Goal: Information Seeking & Learning: Learn about a topic

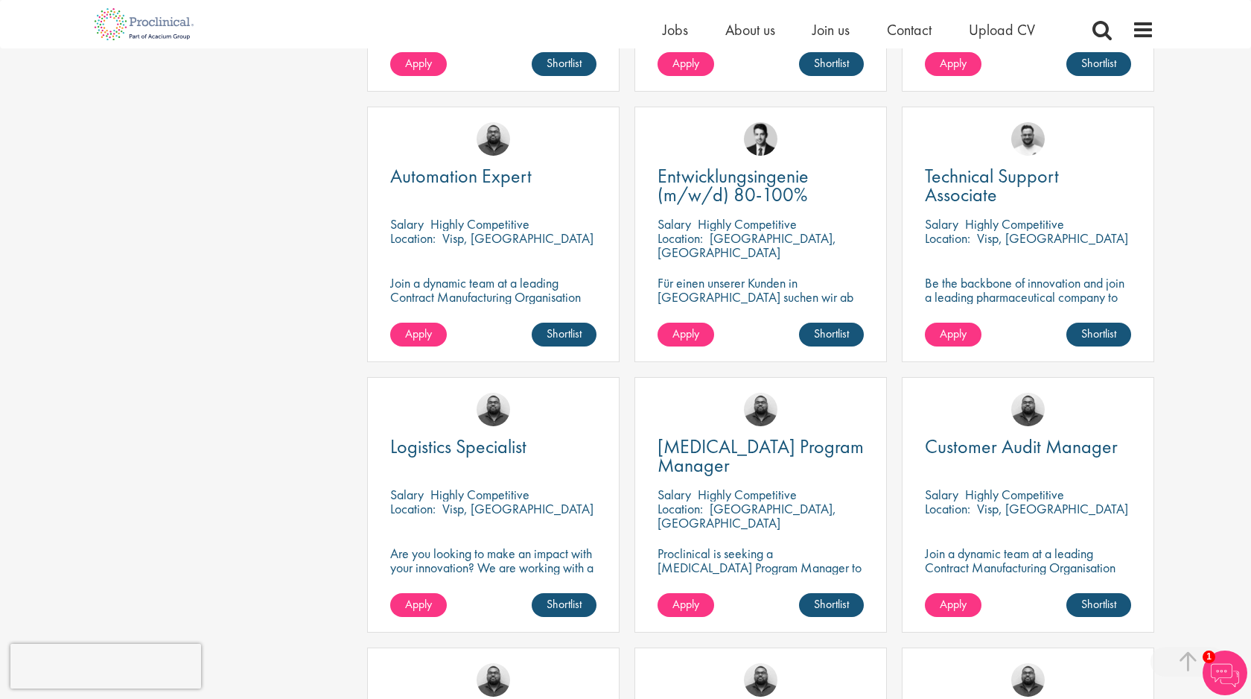
scroll to position [636, 0]
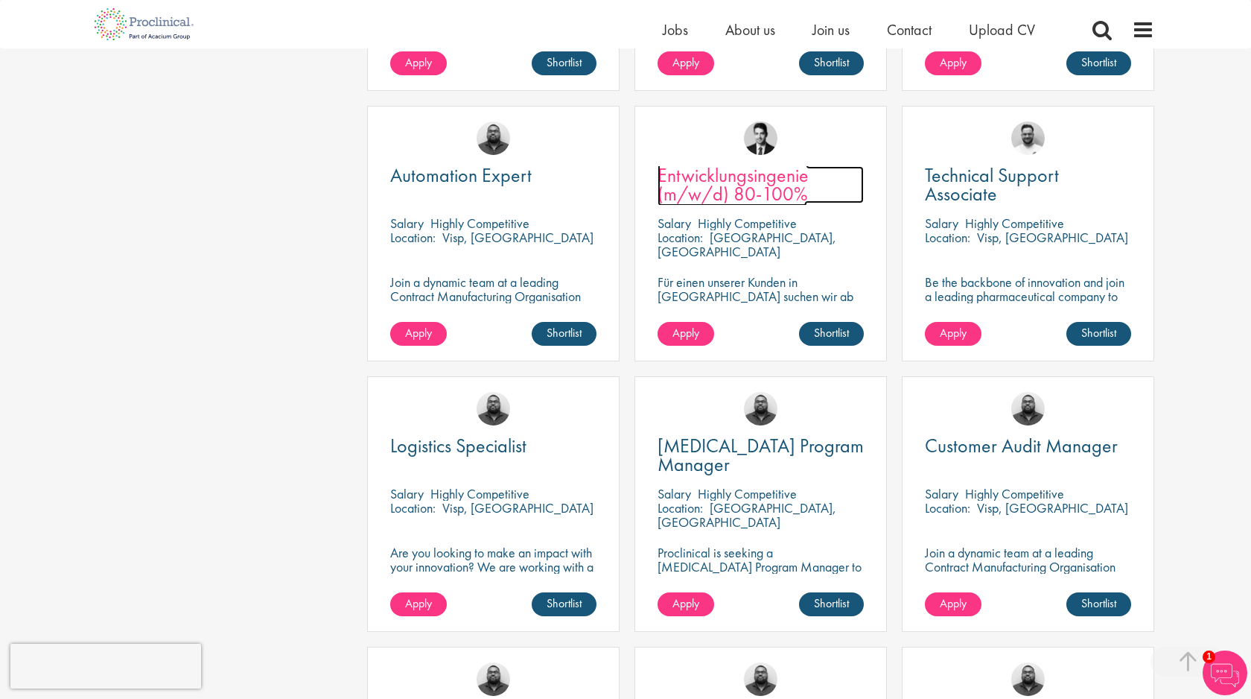
click at [751, 165] on span "Entwicklungsingenie (m/w/d) 80-100%" at bounding box center [733, 184] width 151 height 44
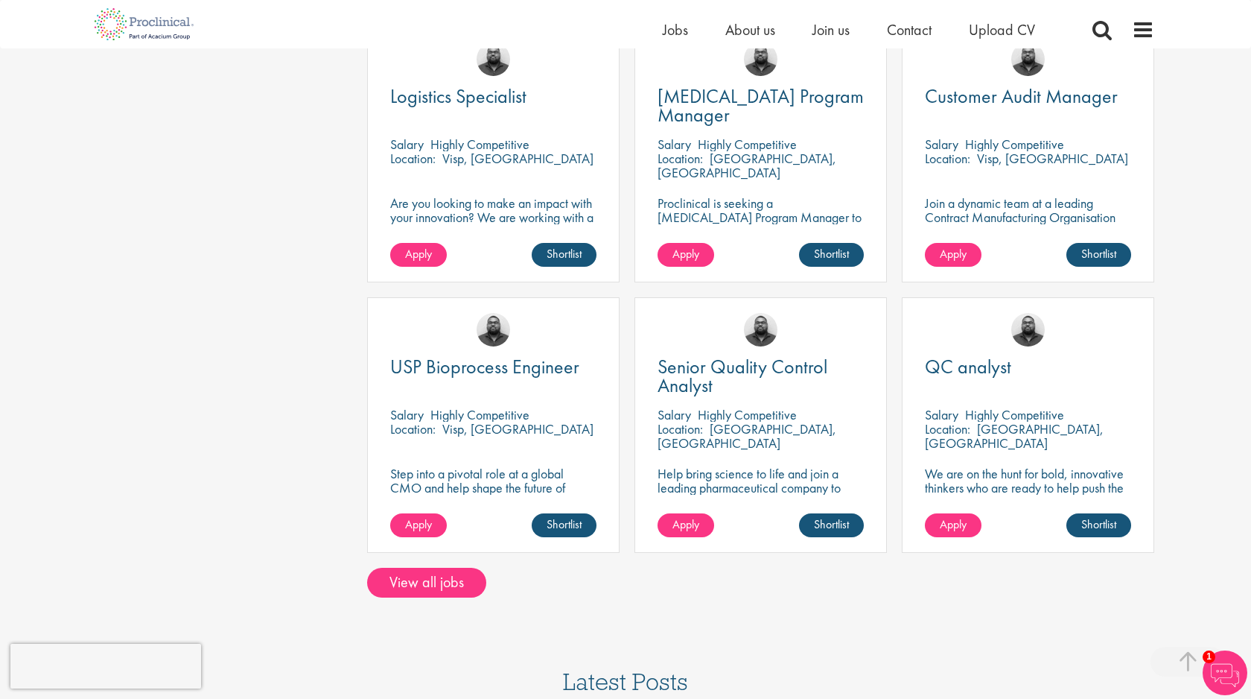
scroll to position [995, 0]
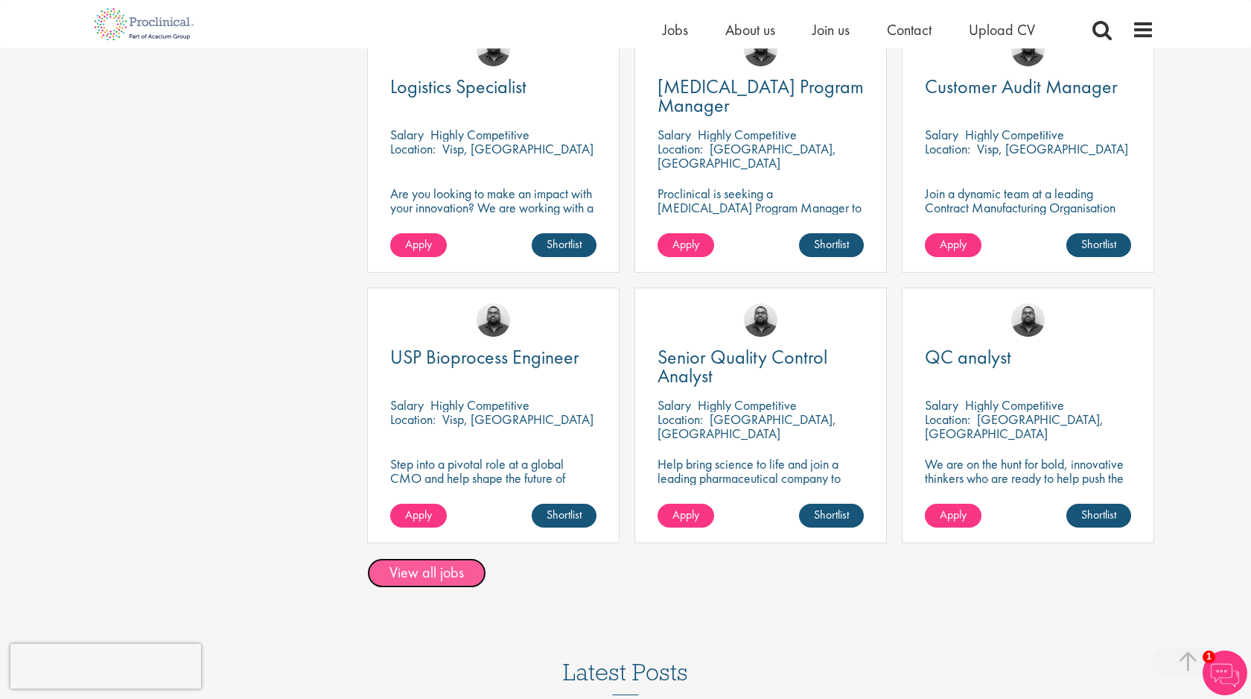
click at [431, 558] on link "View all jobs" at bounding box center [426, 573] width 119 height 30
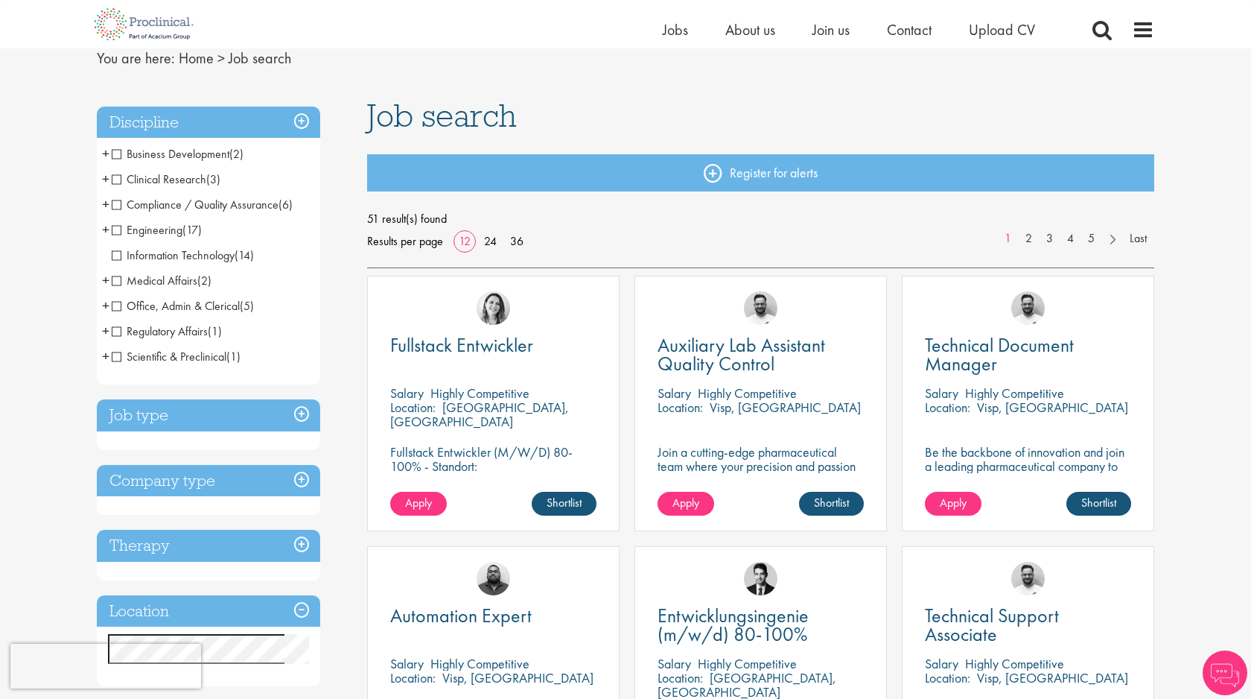
scroll to position [62, 0]
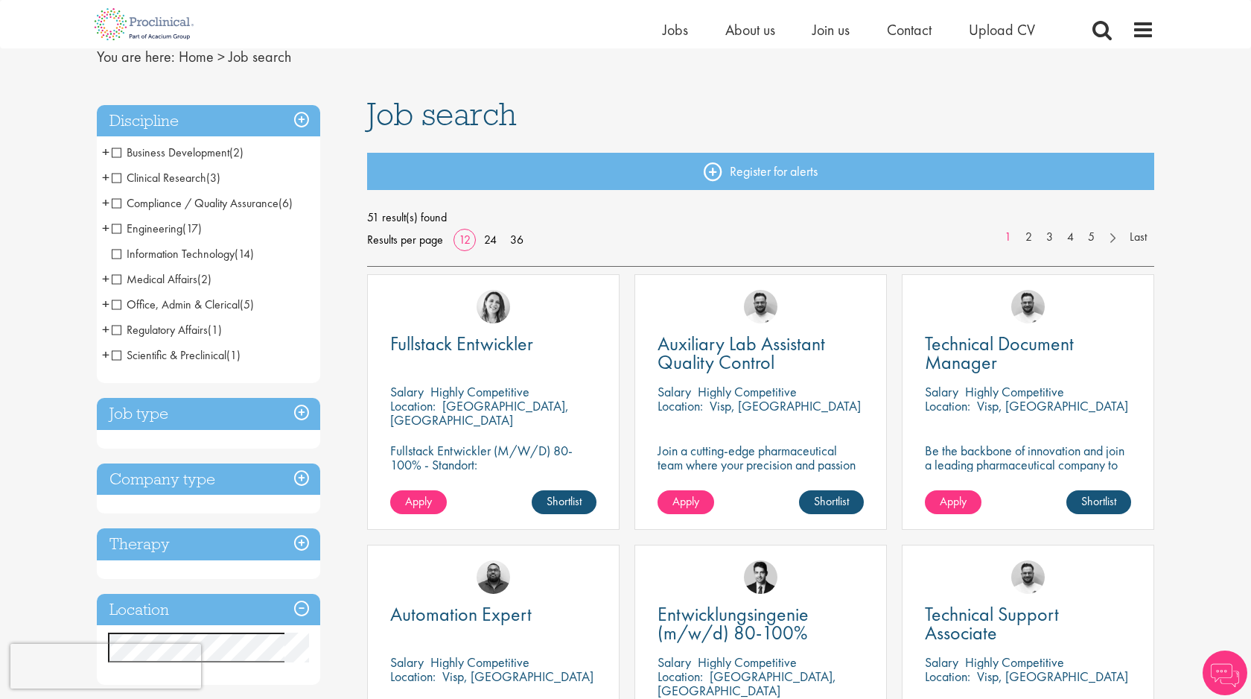
click at [118, 229] on span "Engineering" at bounding box center [147, 228] width 71 height 16
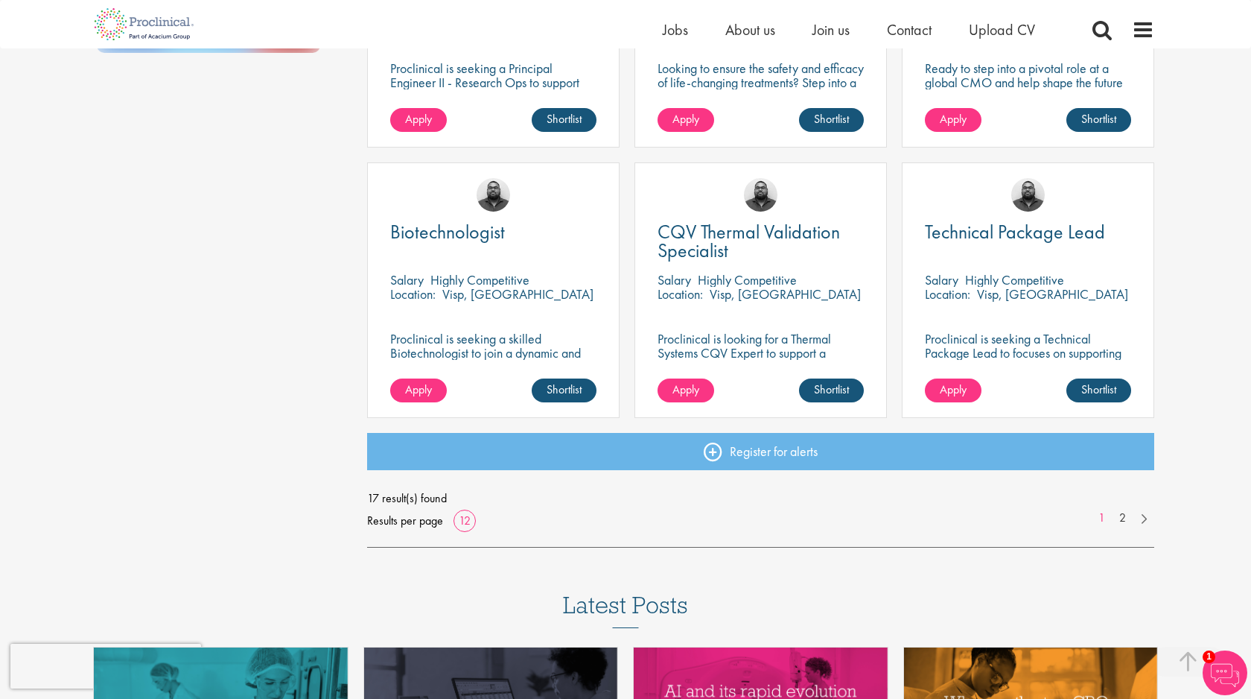
scroll to position [1014, 0]
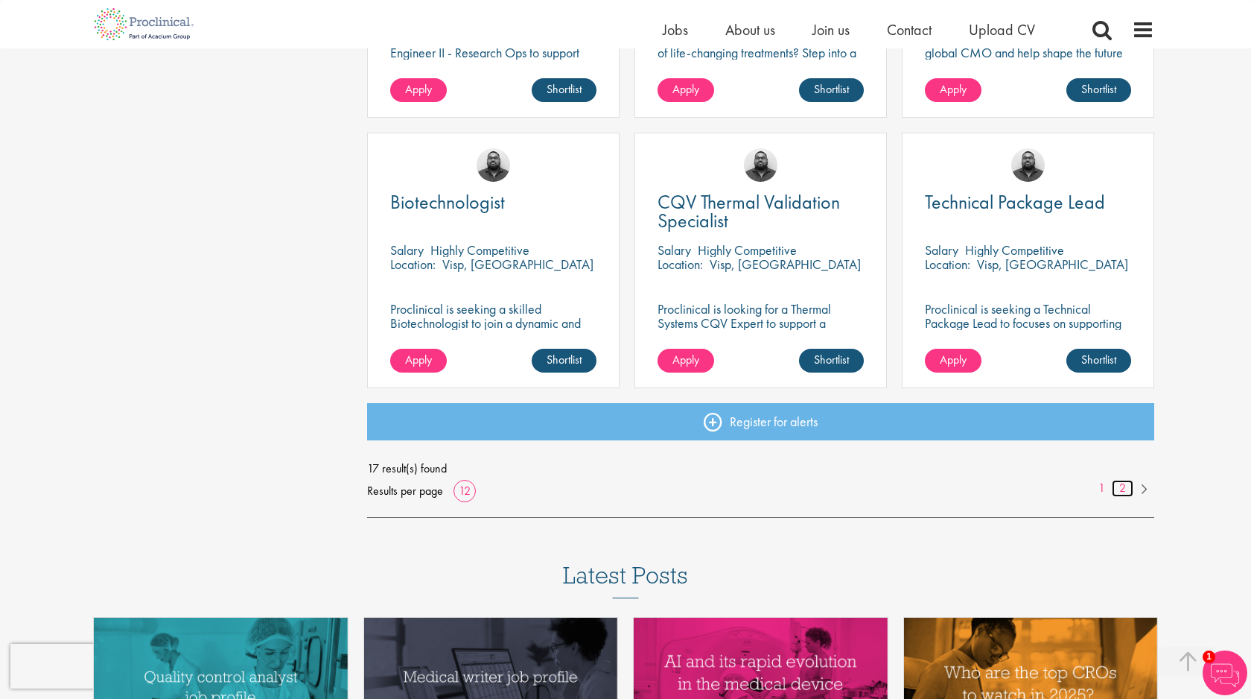
click at [1116, 489] on link "2" at bounding box center [1123, 488] width 22 height 17
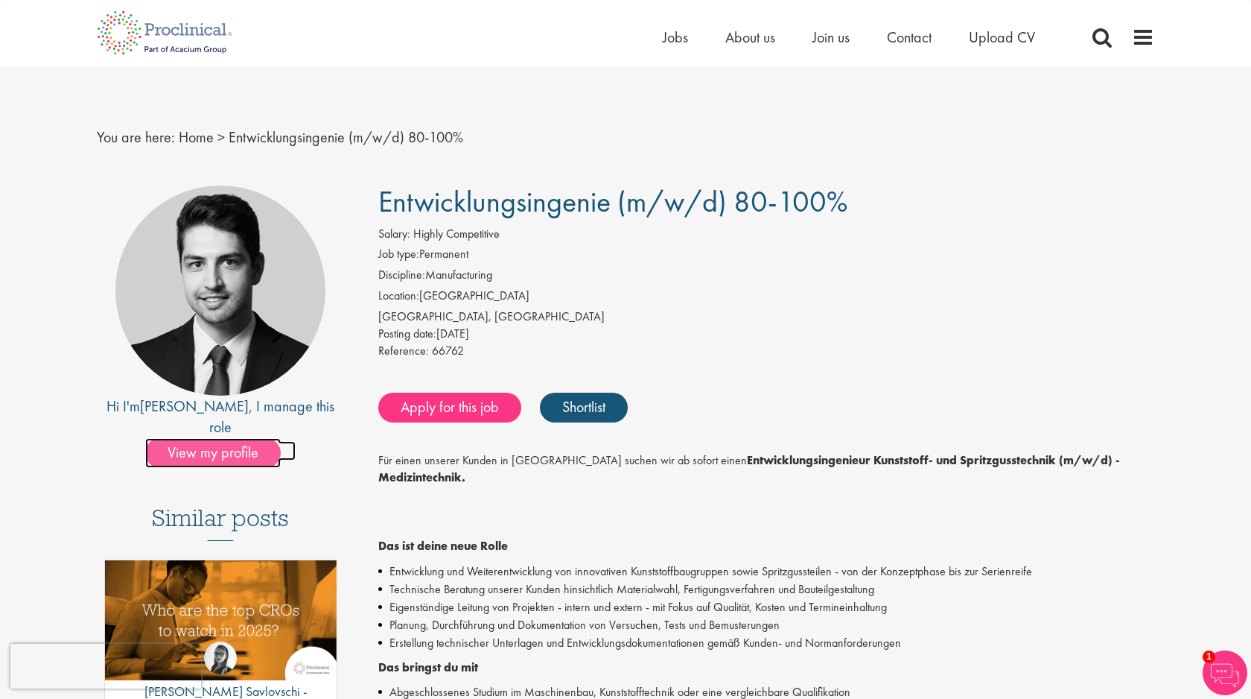
click at [195, 443] on span "View my profile" at bounding box center [213, 453] width 136 height 30
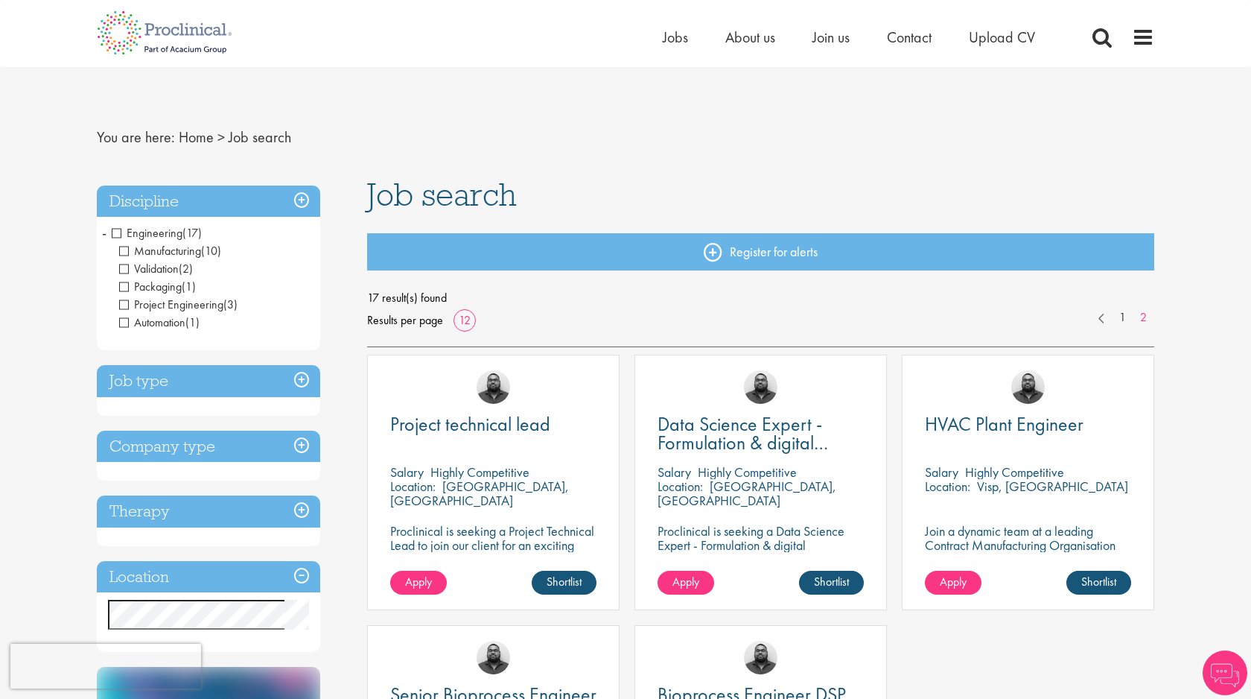
click at [119, 229] on span "Engineering" at bounding box center [147, 233] width 71 height 16
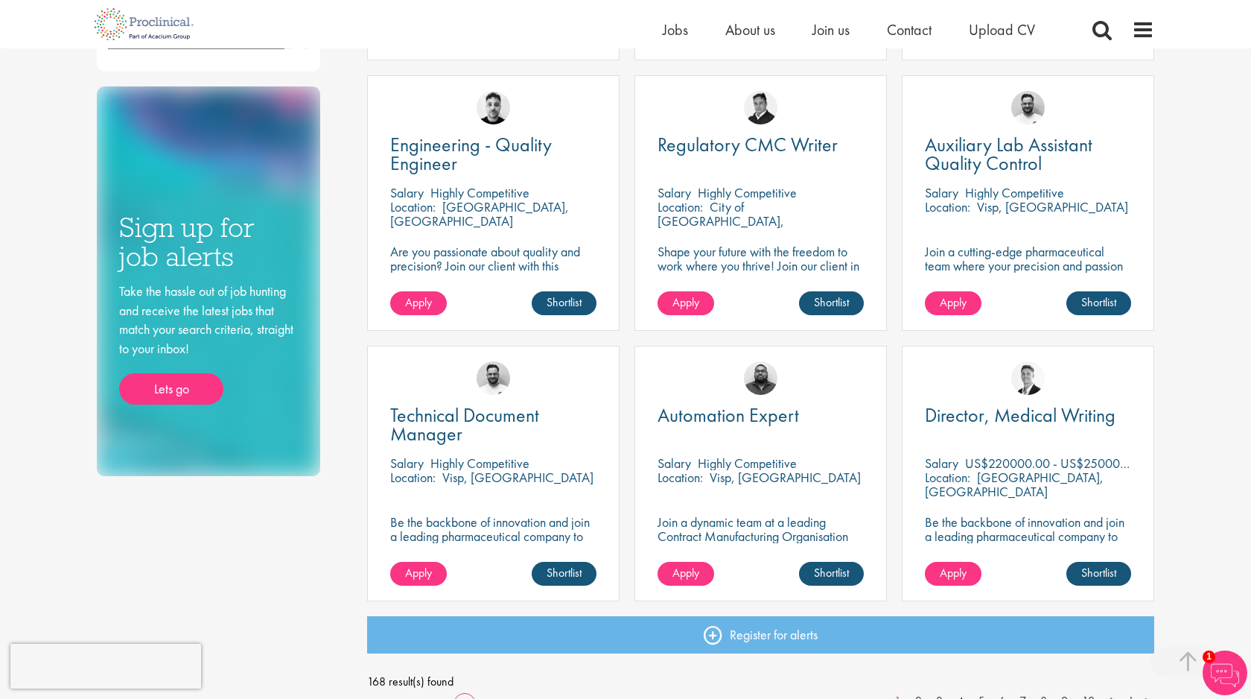
scroll to position [802, 0]
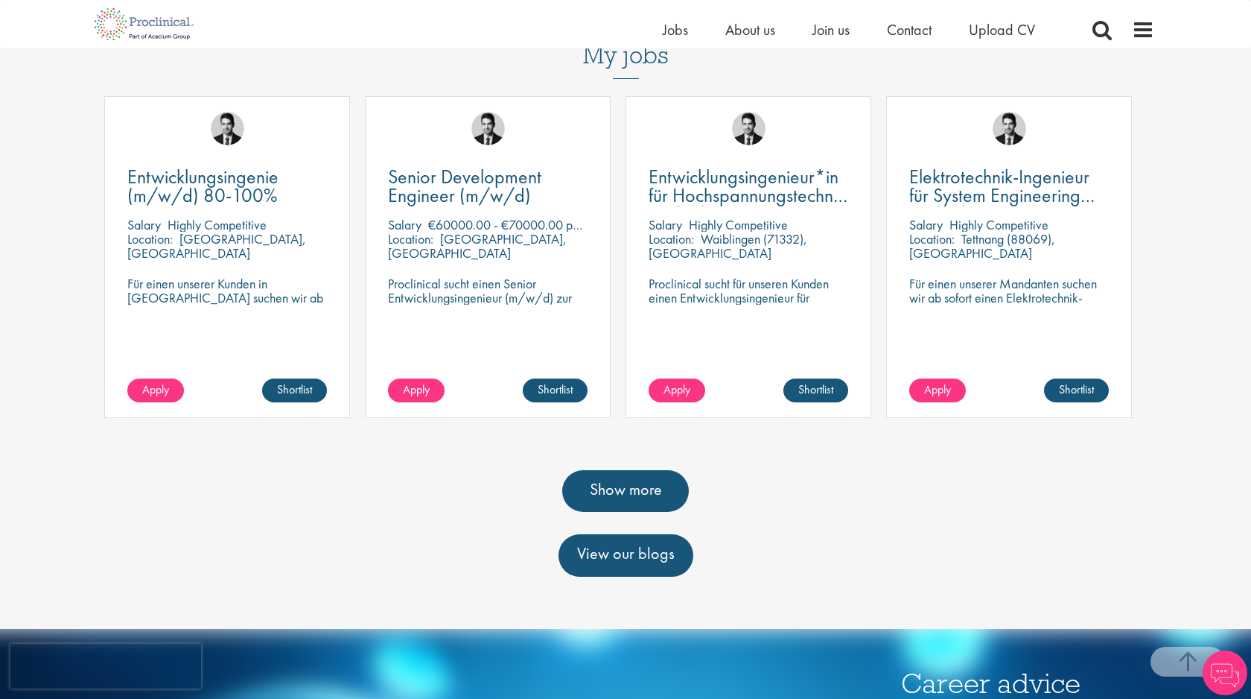
scroll to position [480, 0]
